Goal: Find specific page/section: Find specific page/section

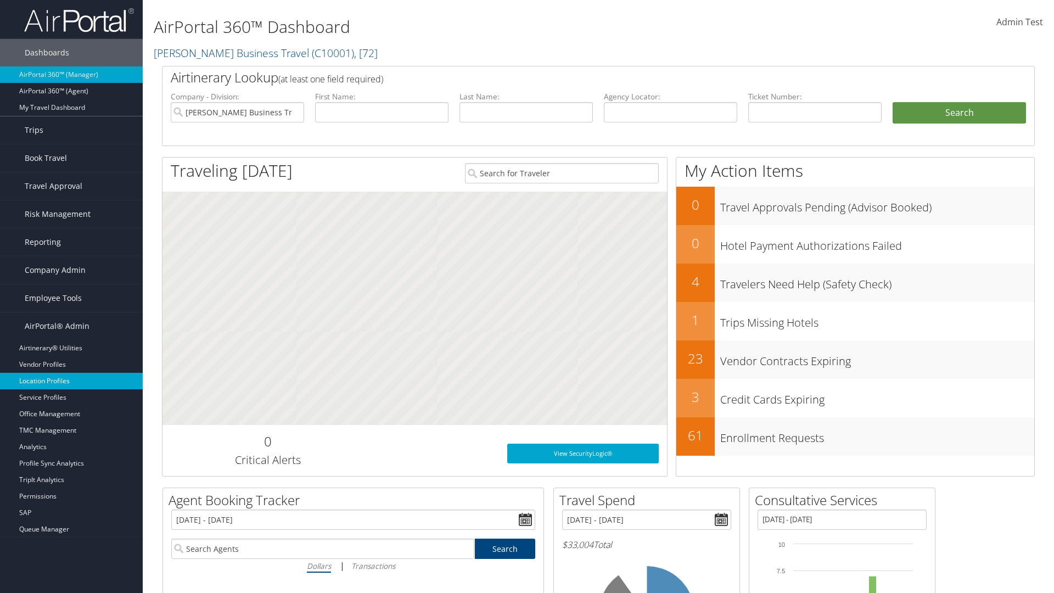
click at [71, 381] on link "Location Profiles" at bounding box center [71, 381] width 143 height 16
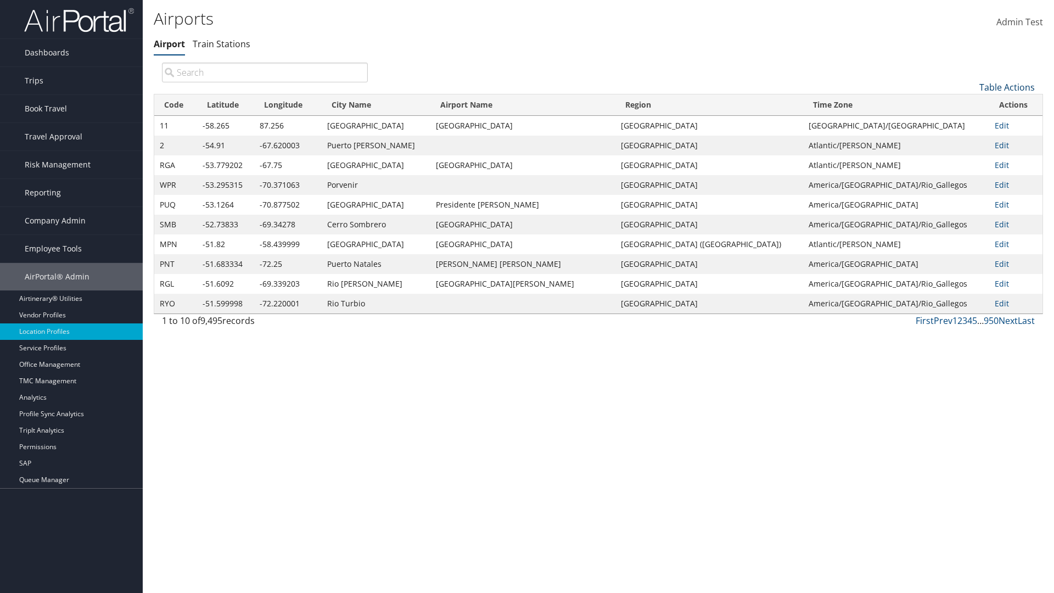
click at [1007, 87] on link "Table Actions" at bounding box center [1006, 87] width 55 height 12
click at [970, 160] on link "Page Length" at bounding box center [970, 160] width 144 height 19
click at [970, 124] on link "25" at bounding box center [970, 124] width 144 height 19
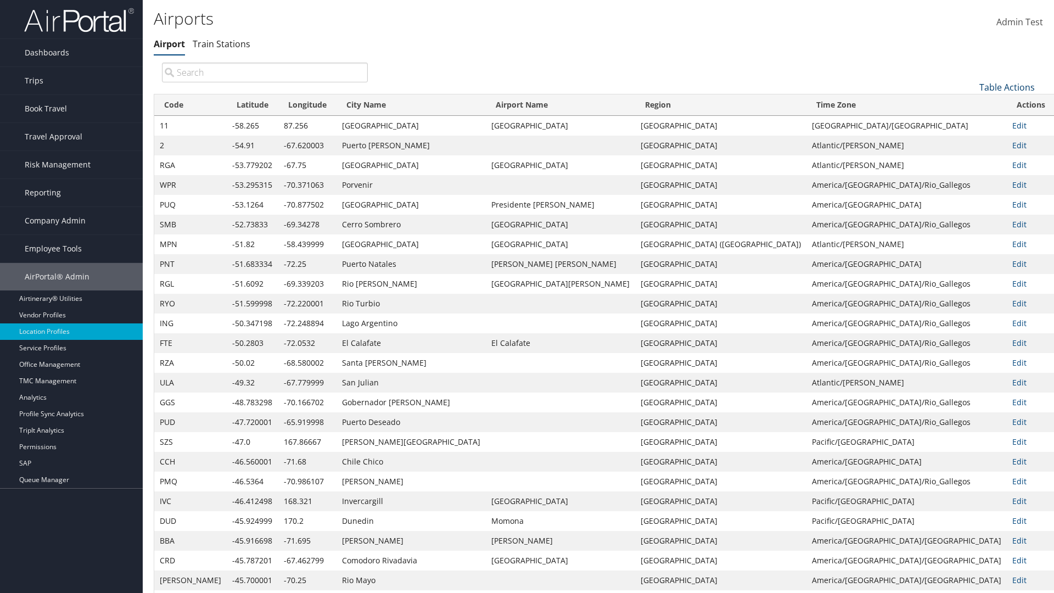
click at [1007, 81] on link "Table Actions" at bounding box center [1006, 87] width 55 height 12
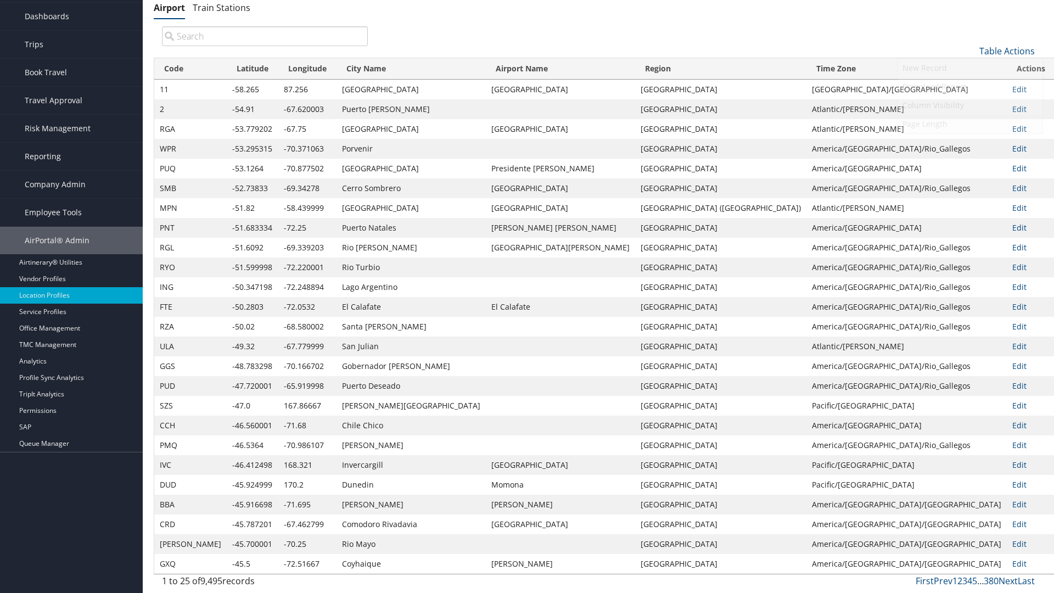
click at [970, 124] on link "Page Length" at bounding box center [970, 124] width 144 height 19
click at [970, 106] on link "50" at bounding box center [970, 106] width 144 height 19
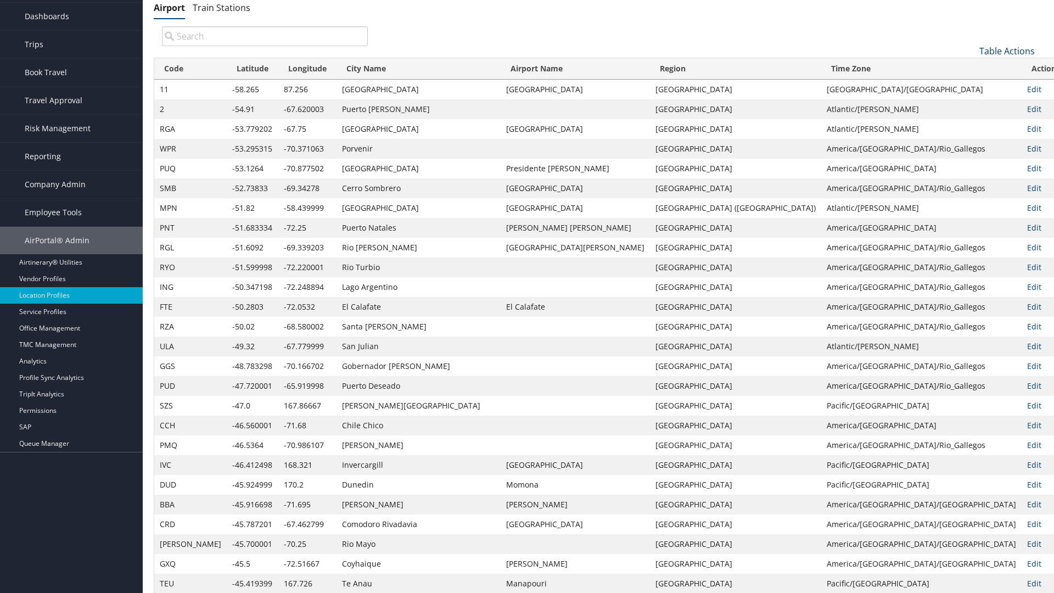
click at [1007, 51] on link "Table Actions" at bounding box center [1006, 51] width 55 height 12
click at [970, 124] on link "Page Length" at bounding box center [970, 124] width 144 height 19
click at [970, 125] on link "100" at bounding box center [970, 125] width 144 height 19
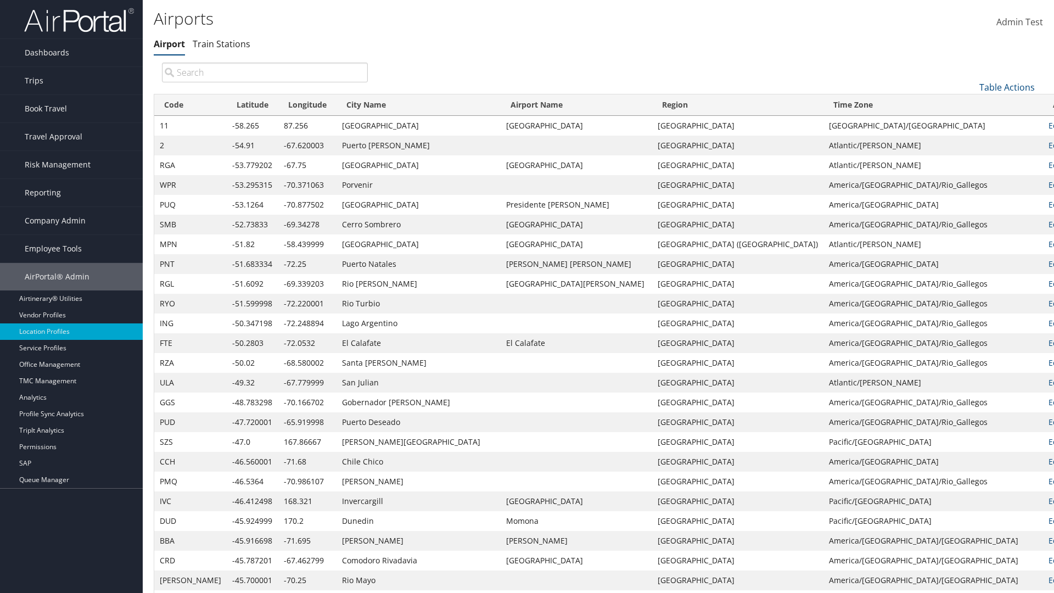
scroll to position [94, 0]
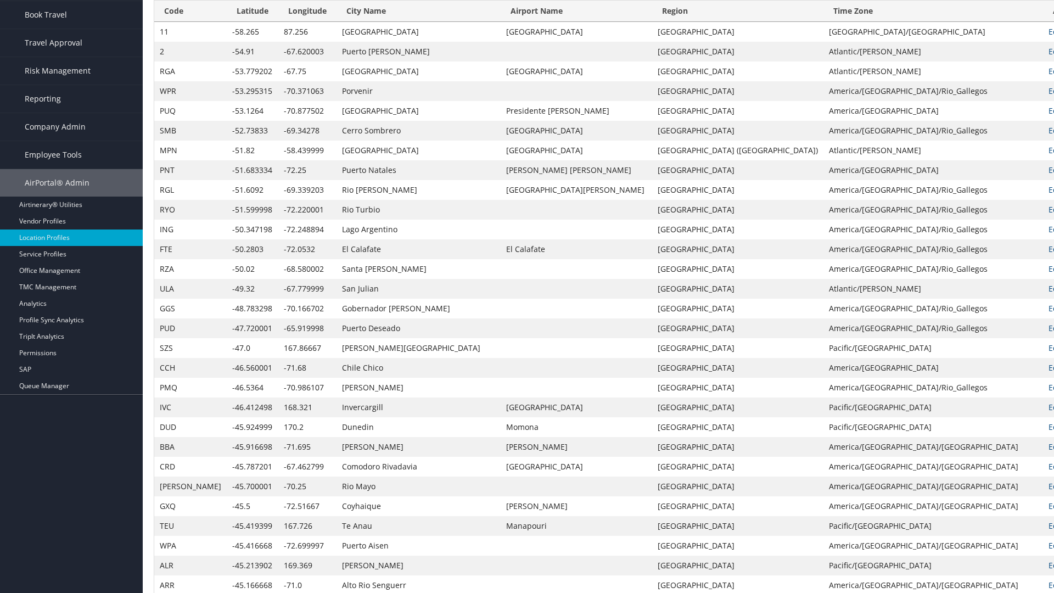
click at [177, 11] on th "Code" at bounding box center [190, 11] width 72 height 21
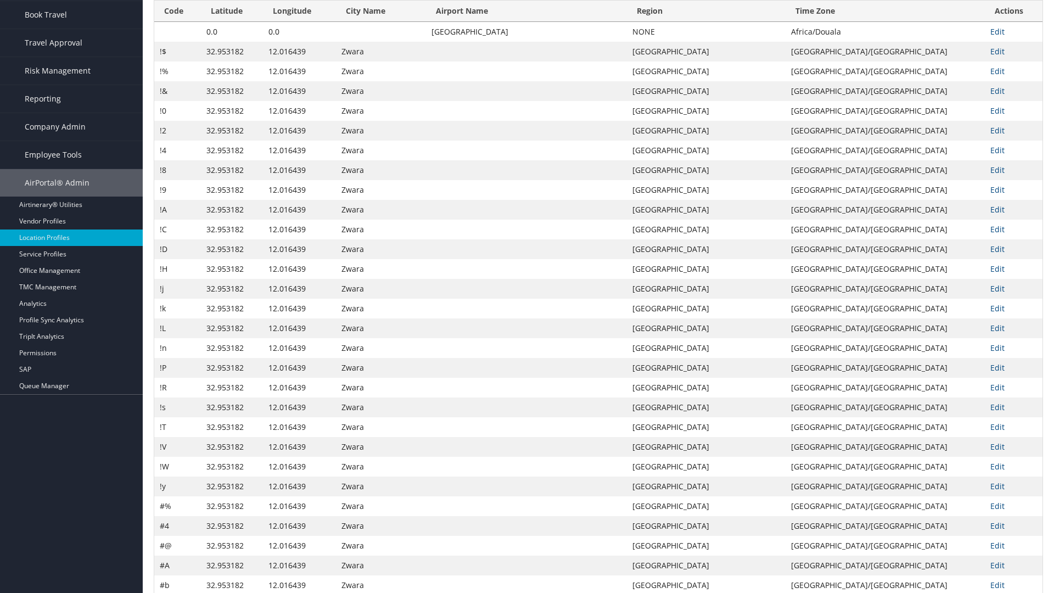
click at [177, 11] on th "Code" at bounding box center [177, 11] width 47 height 21
click at [232, 11] on th "Latitude" at bounding box center [232, 11] width 62 height 21
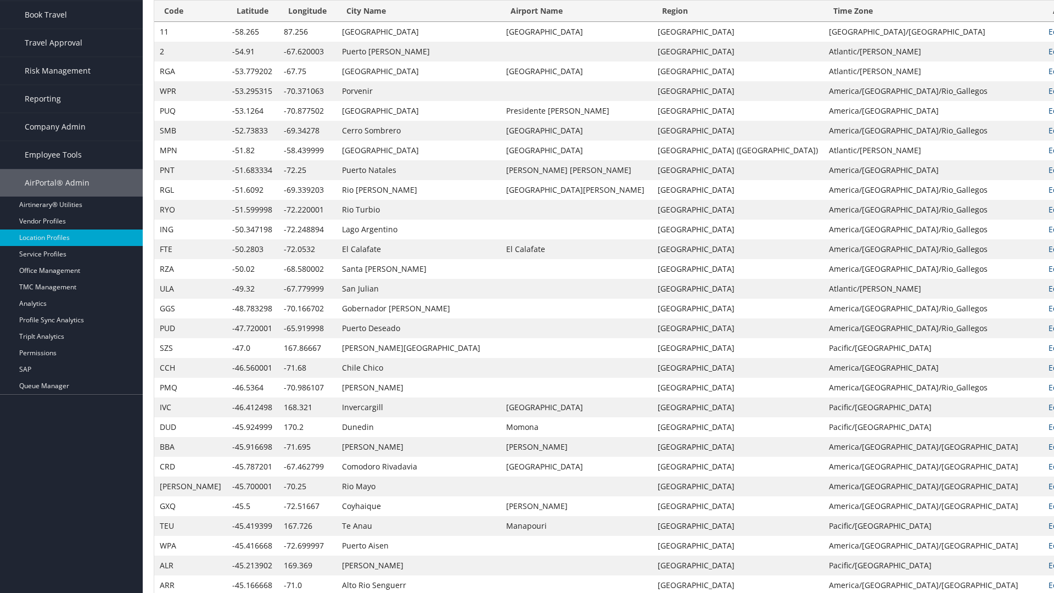
click at [231, 22] on th "Latitude" at bounding box center [253, 11] width 52 height 21
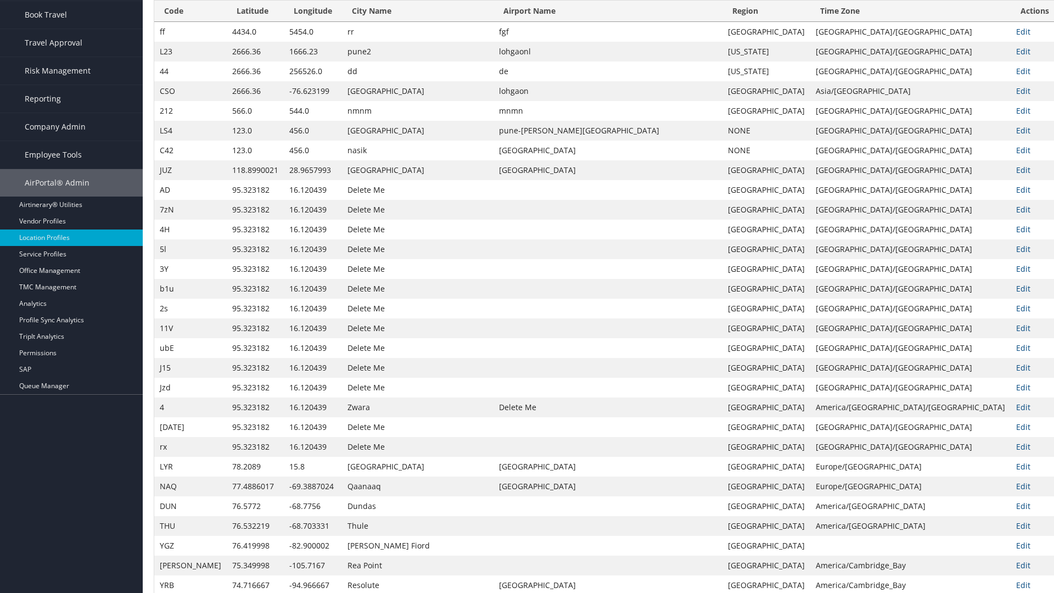
click at [301, 22] on th "Longitude" at bounding box center [313, 11] width 58 height 21
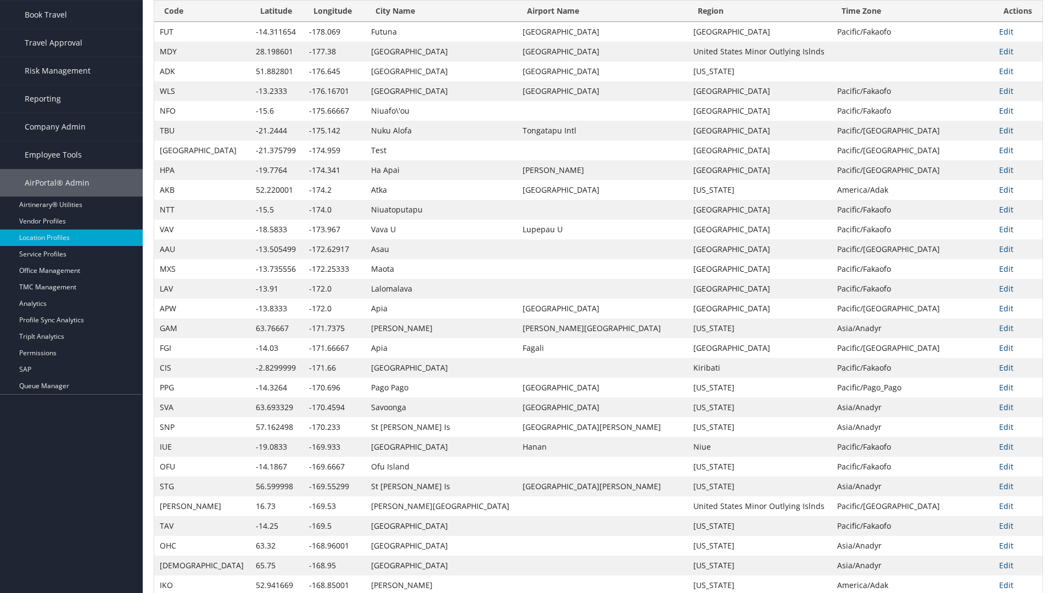
click at [304, 22] on th "Longitude" at bounding box center [335, 11] width 62 height 21
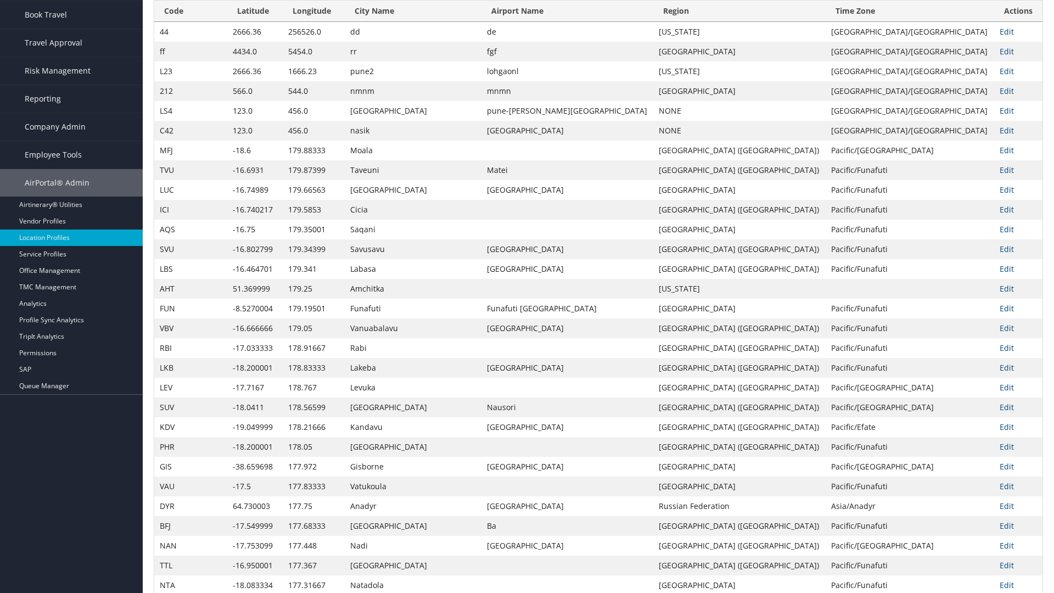
click at [388, 22] on th "City Name" at bounding box center [413, 11] width 137 height 21
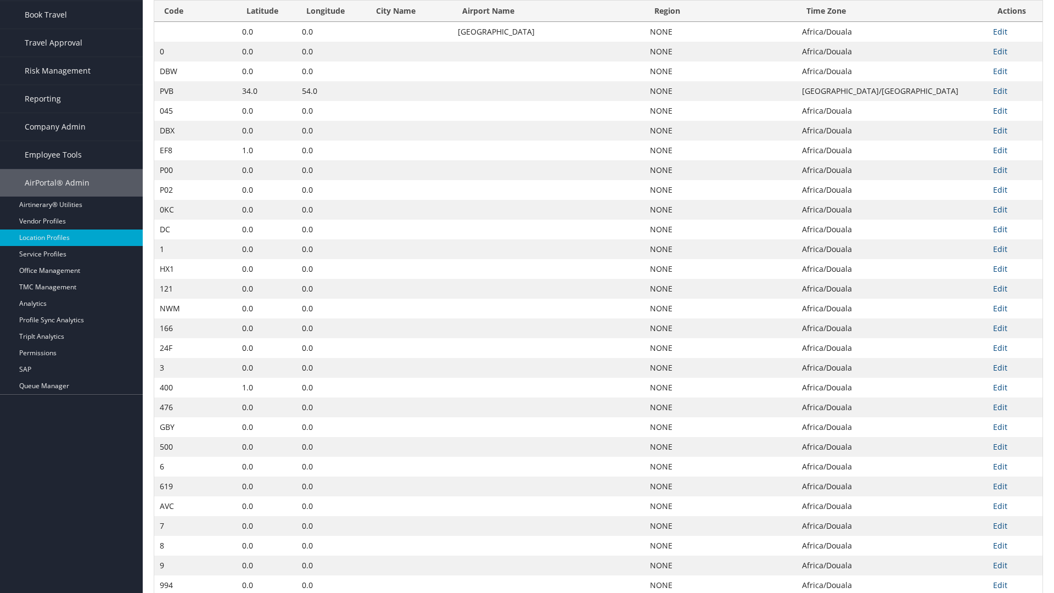
click at [383, 22] on th "City Name" at bounding box center [409, 11] width 86 height 21
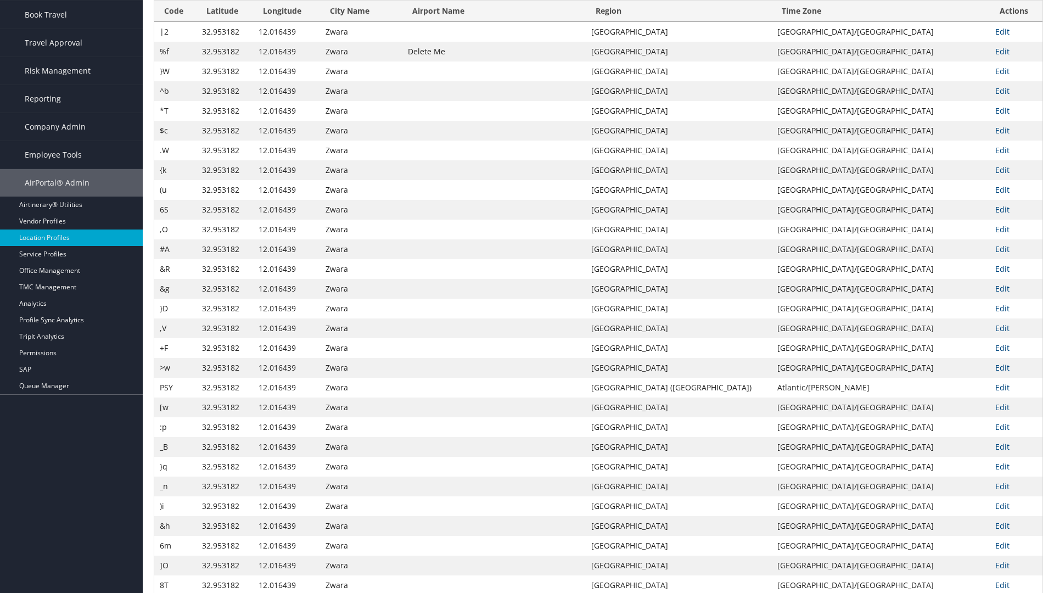
click at [530, 22] on th "Airport Name" at bounding box center [493, 11] width 183 height 21
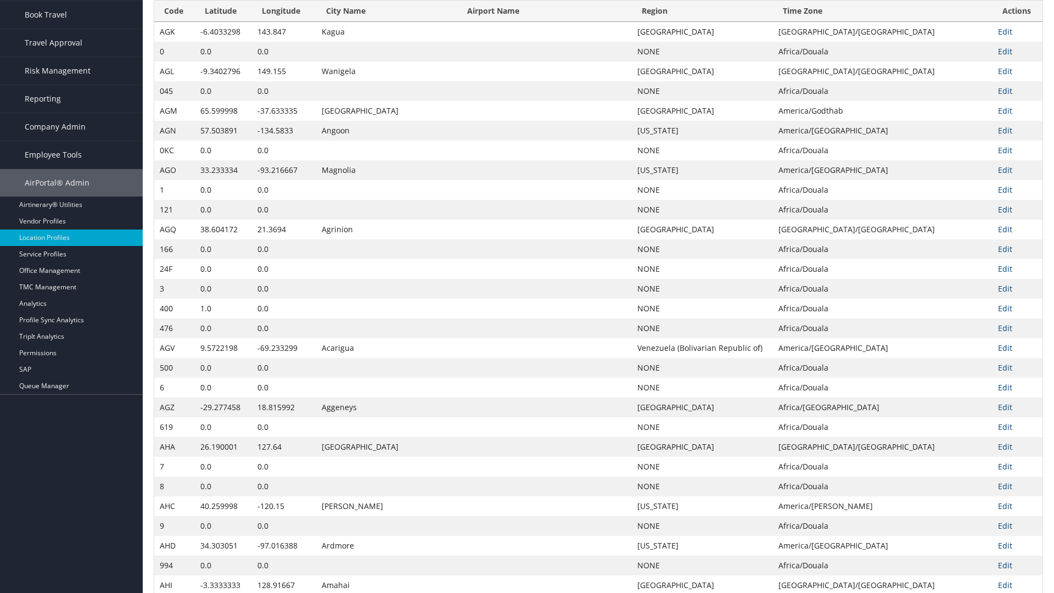
click at [531, 22] on th "Airport Name" at bounding box center [544, 11] width 175 height 21
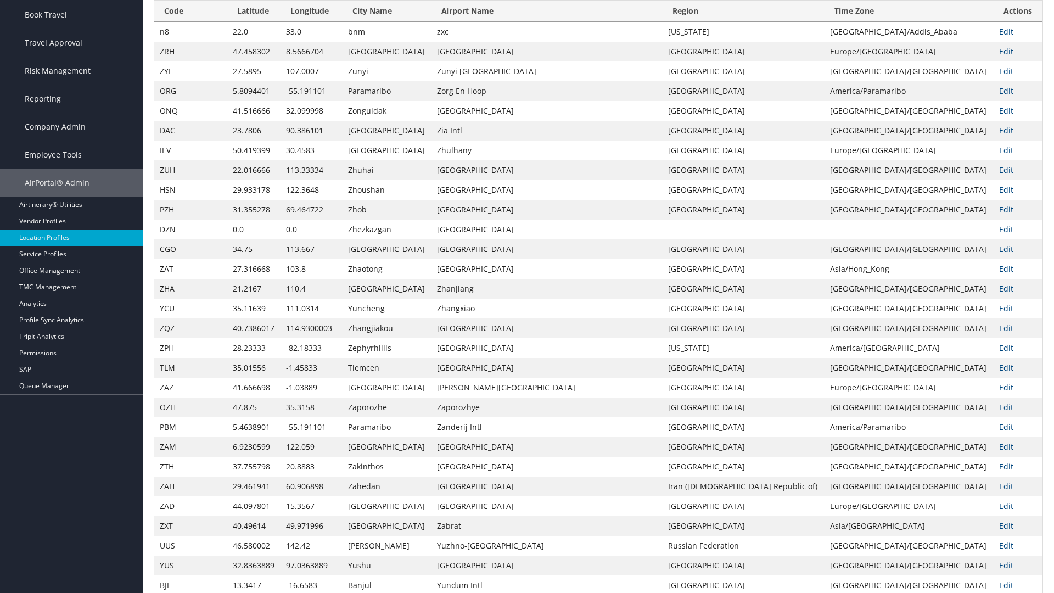
click at [740, 22] on th "Region" at bounding box center [744, 11] width 162 height 21
